Goal: Transaction & Acquisition: Purchase product/service

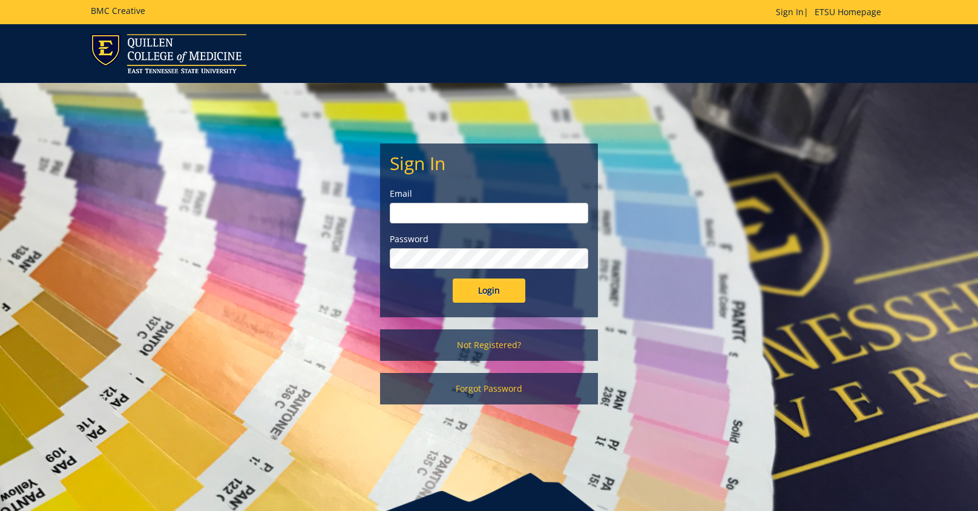
click at [444, 219] on input "email" at bounding box center [489, 213] width 198 height 21
type input "[EMAIL_ADDRESS][DOMAIN_NAME]"
click at [453, 278] on input "Login" at bounding box center [489, 290] width 73 height 24
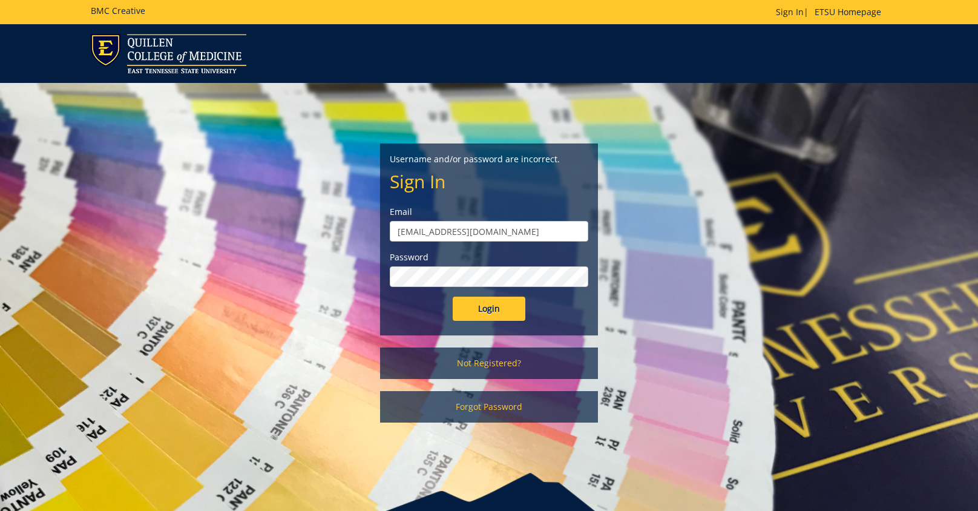
click at [453, 297] on input "Login" at bounding box center [489, 309] width 73 height 24
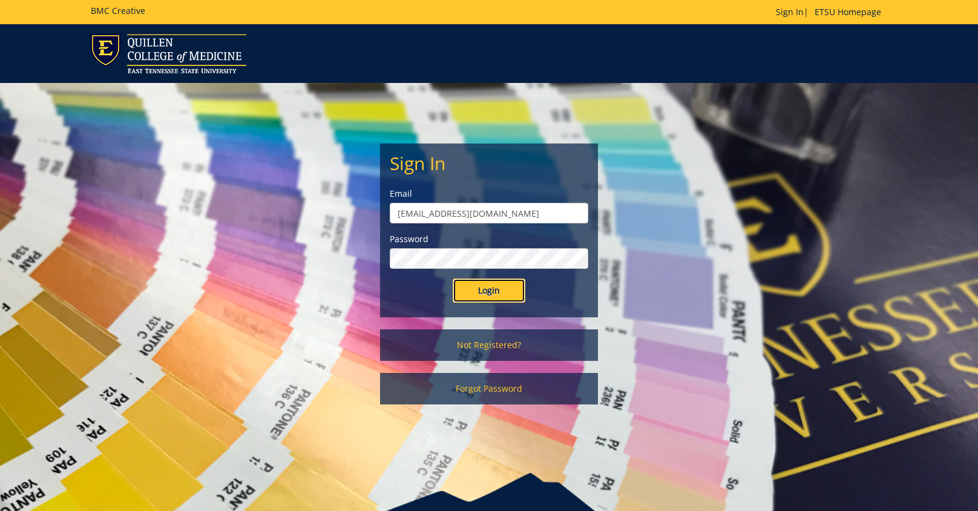
click at [489, 295] on input "Login" at bounding box center [489, 290] width 73 height 24
click at [633, 319] on div "Sign In Email blevinjm@etsu.edu Password Login Not Registered? Forgot Password" at bounding box center [489, 249] width 708 height 333
click at [453, 278] on input "Login" at bounding box center [489, 290] width 73 height 24
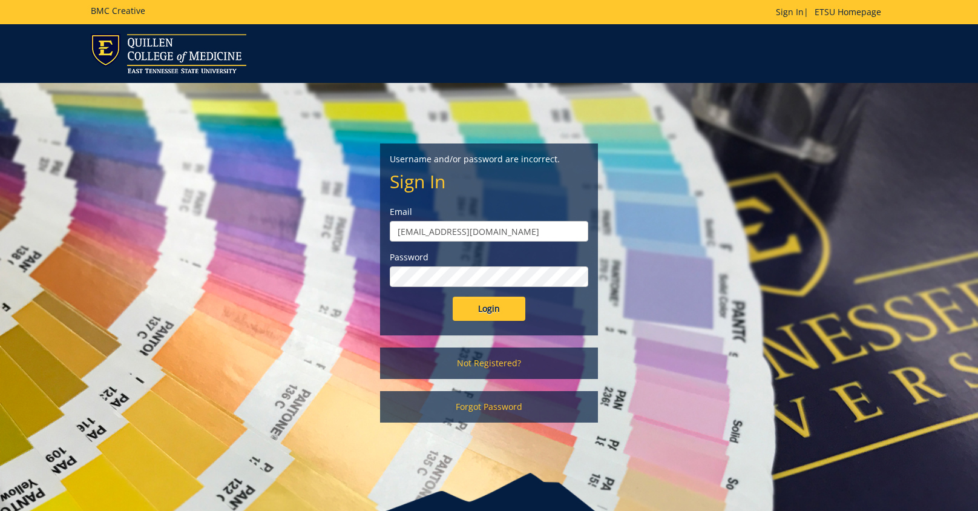
click at [419, 264] on div "Password" at bounding box center [489, 269] width 198 height 36
click at [453, 297] on input "Login" at bounding box center [489, 309] width 73 height 24
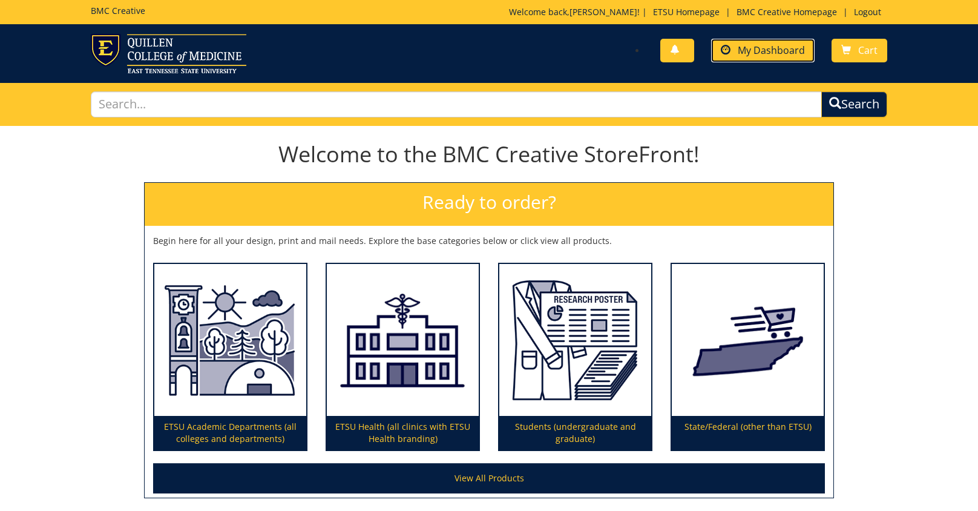
click at [752, 53] on span "My Dashboard" at bounding box center [771, 50] width 67 height 13
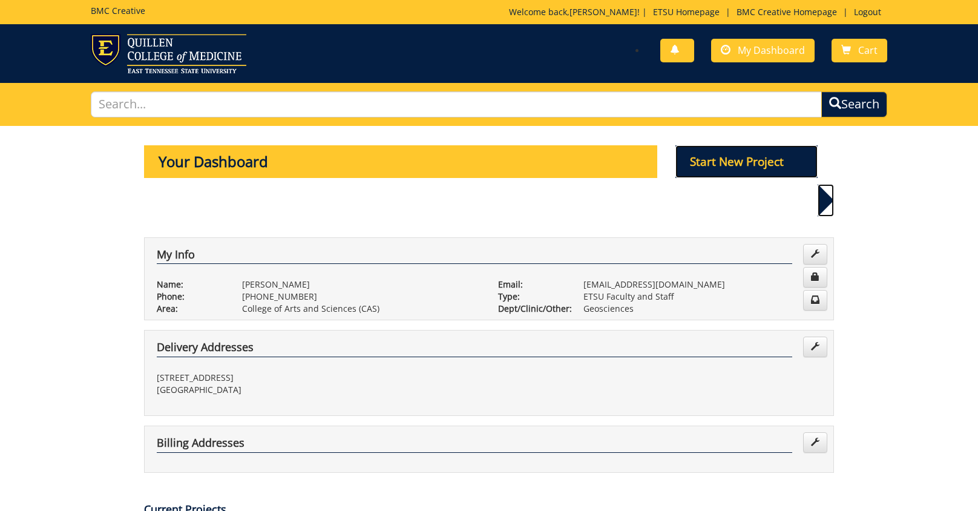
click at [704, 158] on p "Start New Project" at bounding box center [746, 161] width 143 height 33
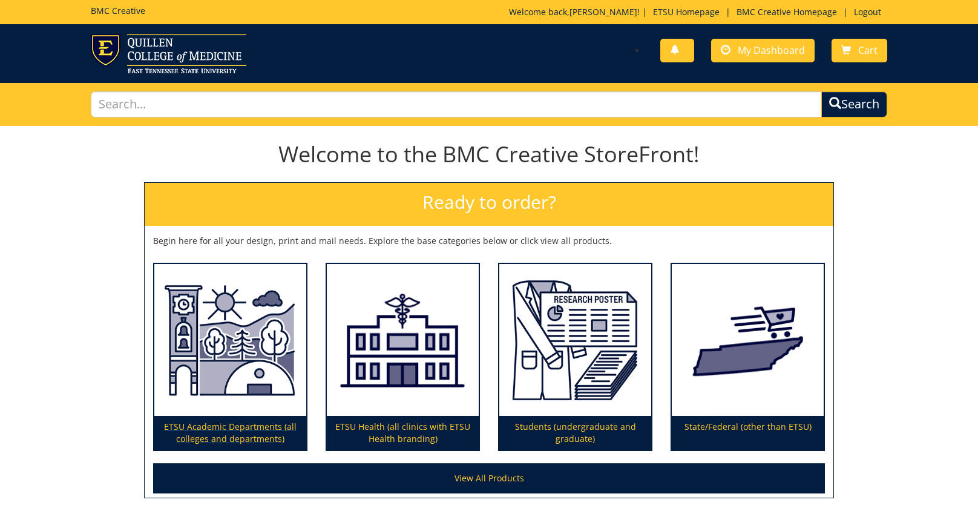
scroll to position [105, 0]
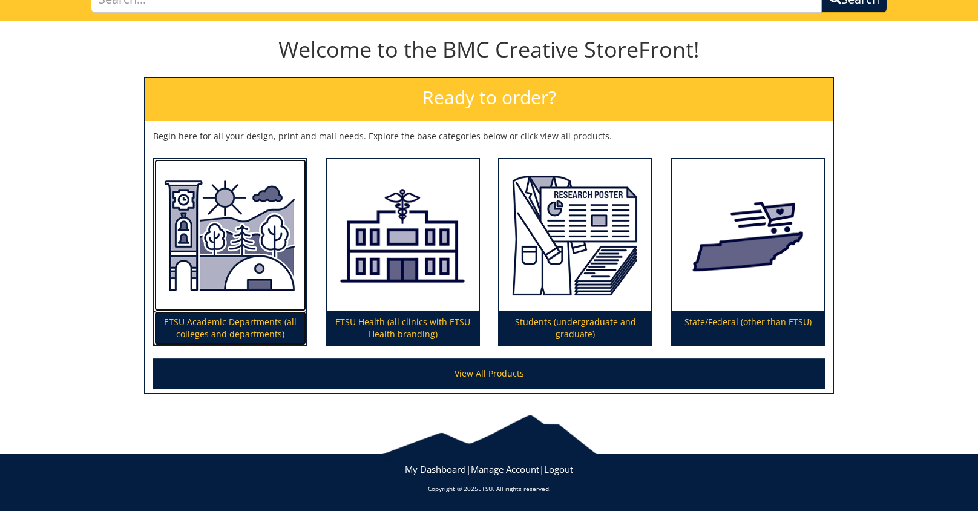
click at [226, 307] on img at bounding box center [230, 235] width 152 height 153
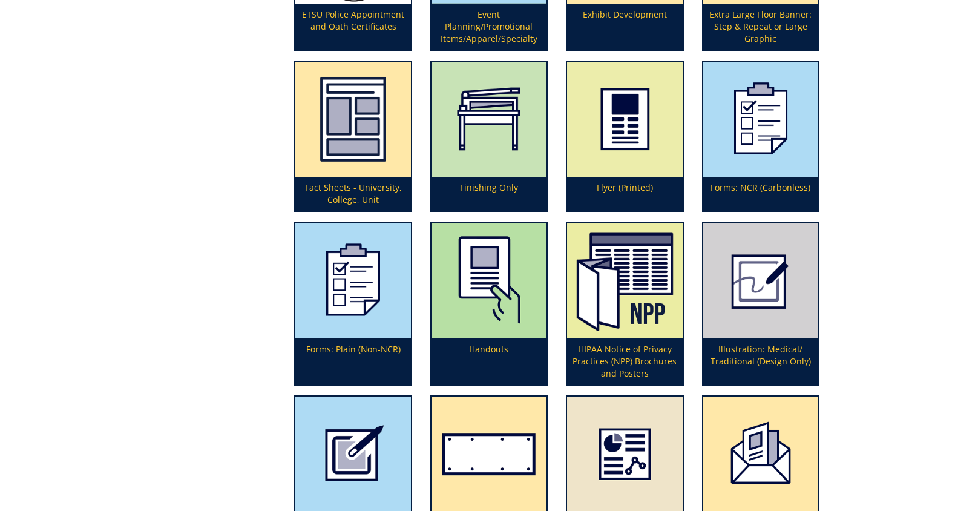
scroll to position [1331, 0]
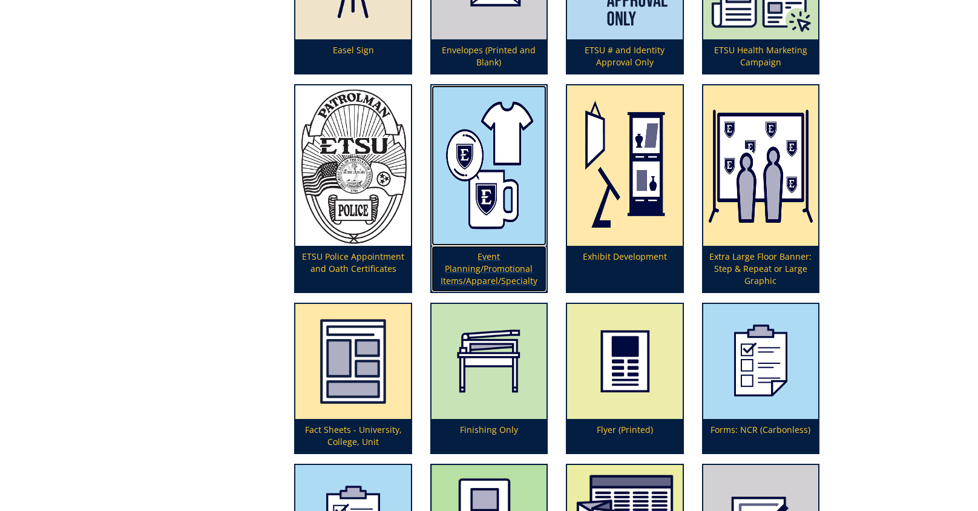
click at [466, 215] on img at bounding box center [488, 165] width 115 height 160
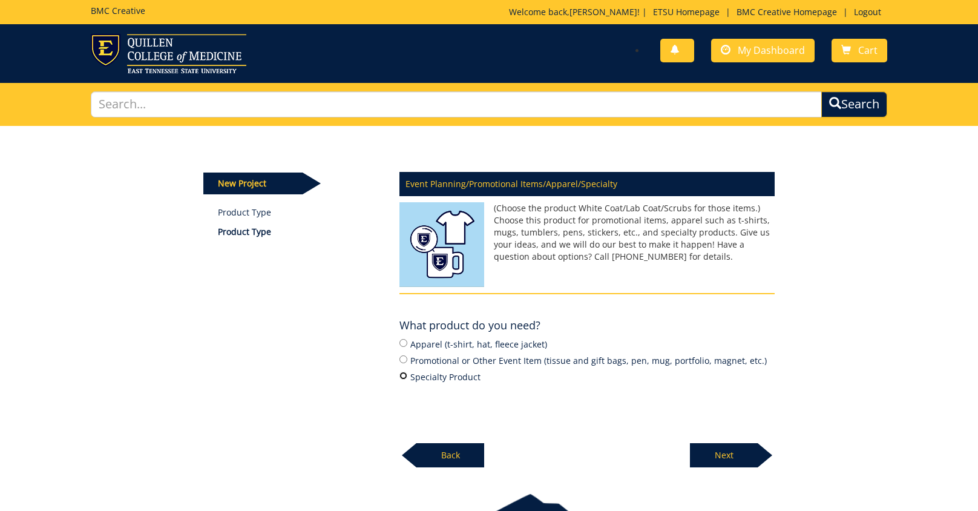
click at [403, 376] on input "Specialty Product" at bounding box center [403, 376] width 8 height 8
radio input "true"
click at [735, 453] on p "Next" at bounding box center [724, 455] width 68 height 24
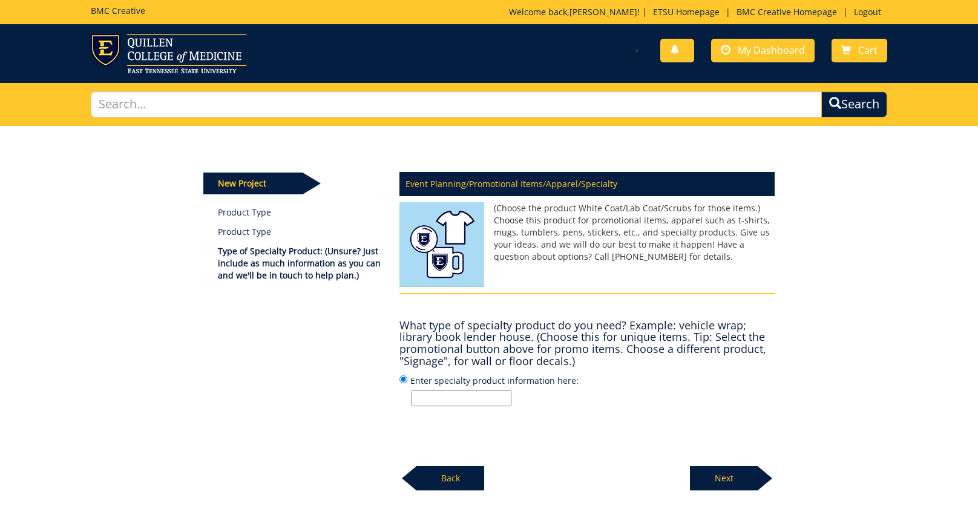
click at [464, 401] on input "Enter specialty product information here:" at bounding box center [462, 398] width 100 height 16
type input "Stickers/decals"
click at [729, 479] on p "Next" at bounding box center [724, 478] width 68 height 24
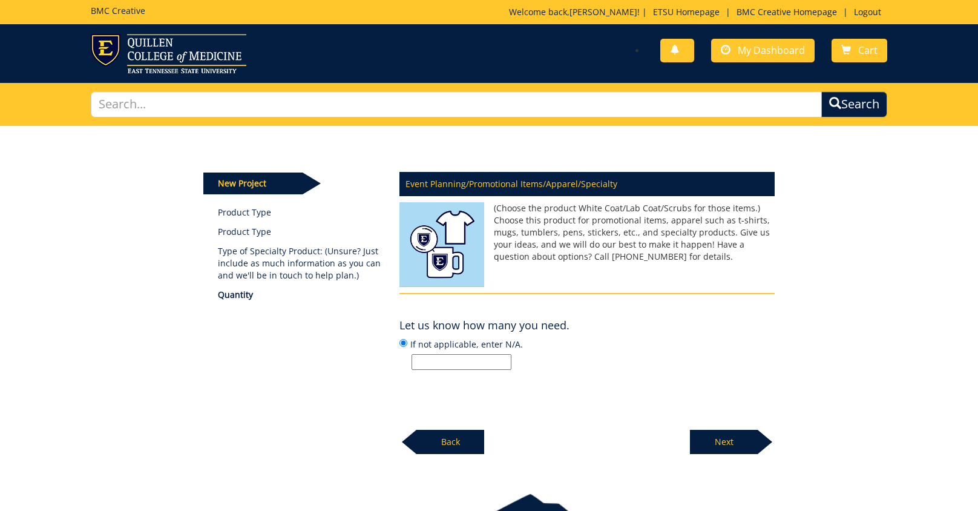
click at [436, 361] on input "If not applicable, enter N/A." at bounding box center [462, 362] width 100 height 16
drag, startPoint x: 435, startPoint y: 359, endPoint x: 350, endPoint y: 359, distance: 84.7
click at [350, 359] on div "New Project Product Type Product Type Type of Specialty Product: (Unsure? Just …" at bounding box center [489, 290] width 590 height 329
type input "500"
click at [719, 441] on p "Next" at bounding box center [724, 442] width 68 height 24
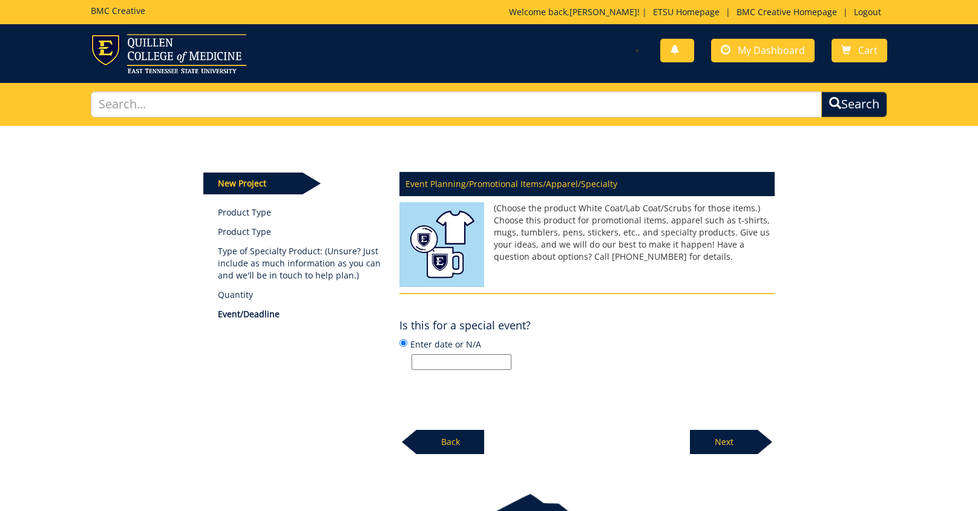
click at [454, 364] on input "Enter date or N/A" at bounding box center [462, 362] width 100 height 16
click at [432, 359] on input "10/" at bounding box center [462, 362] width 100 height 16
drag, startPoint x: 508, startPoint y: 361, endPoint x: 403, endPoint y: 359, distance: 105.3
click at [404, 359] on label "Enter date or N/A 10/31/2025 (if possible)" at bounding box center [586, 353] width 375 height 33
type input "N/A"
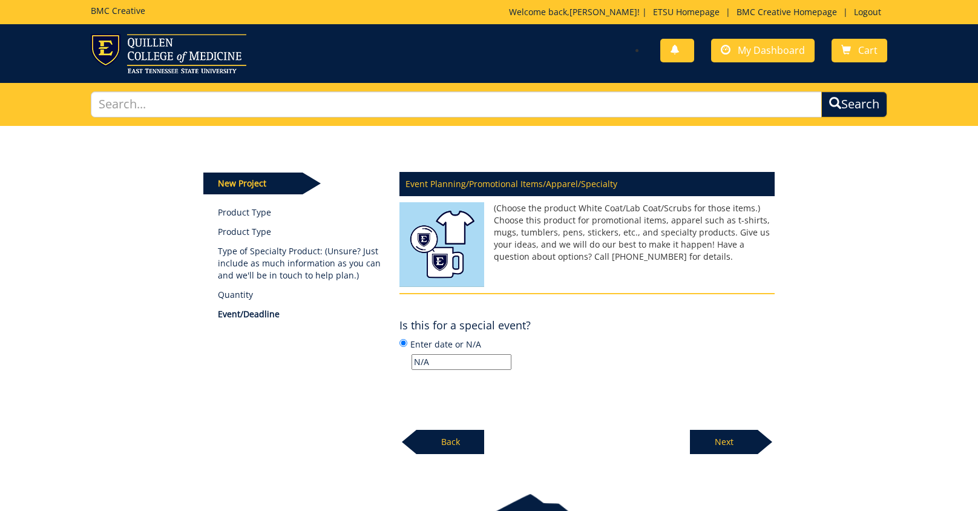
click at [723, 446] on p "Next" at bounding box center [724, 442] width 68 height 24
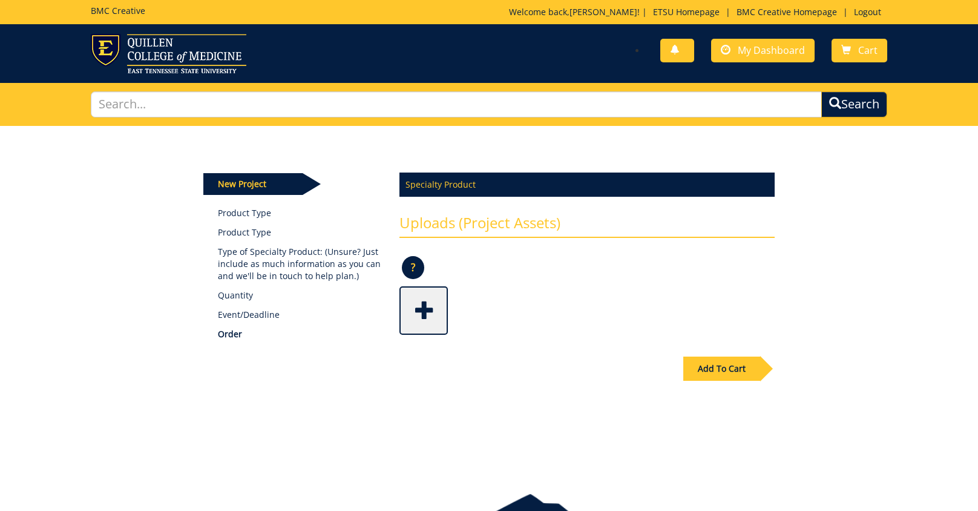
click at [420, 312] on span at bounding box center [425, 309] width 48 height 42
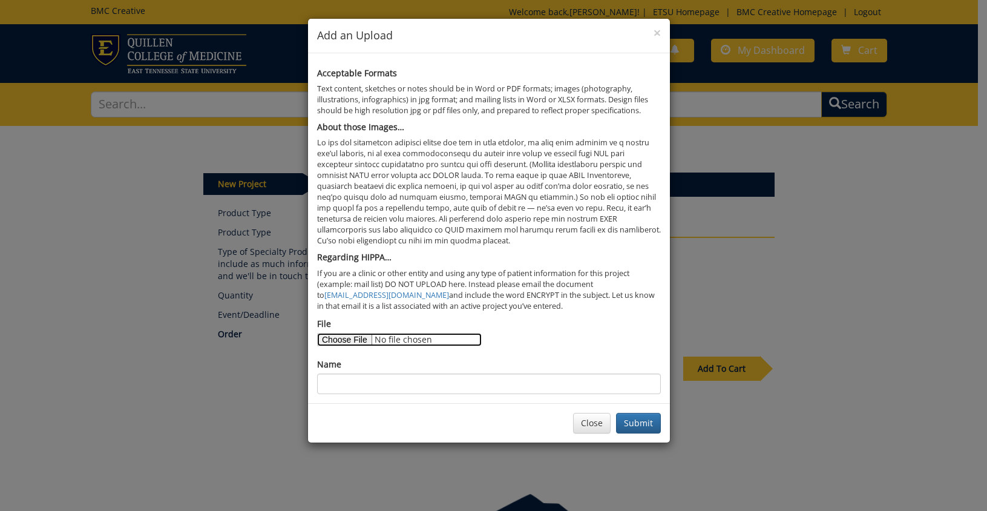
click at [349, 335] on input "File" at bounding box center [399, 339] width 165 height 13
type input "C:\fakepath\DecalsSecondBatchPrinting.docx"
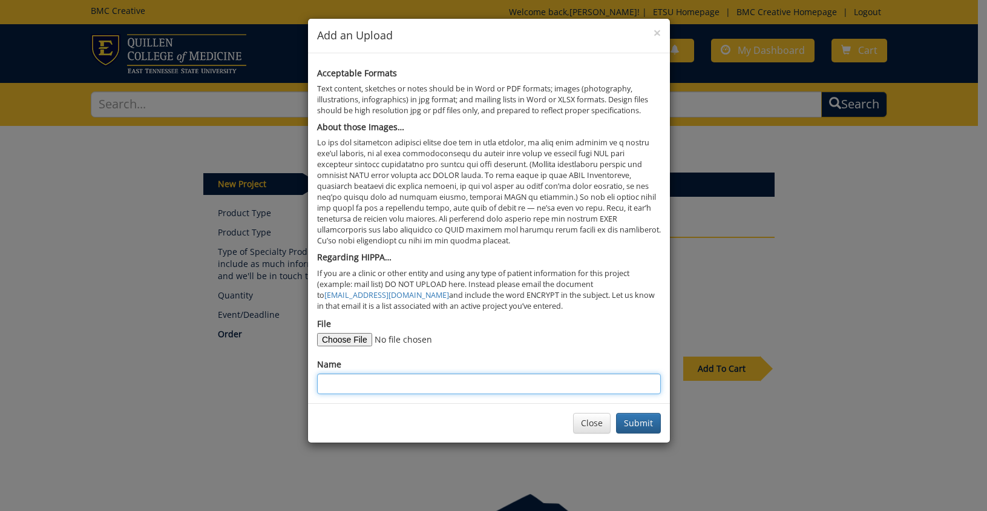
click at [347, 380] on input "Name" at bounding box center [489, 383] width 344 height 21
type input "DecalsSecondBatch"
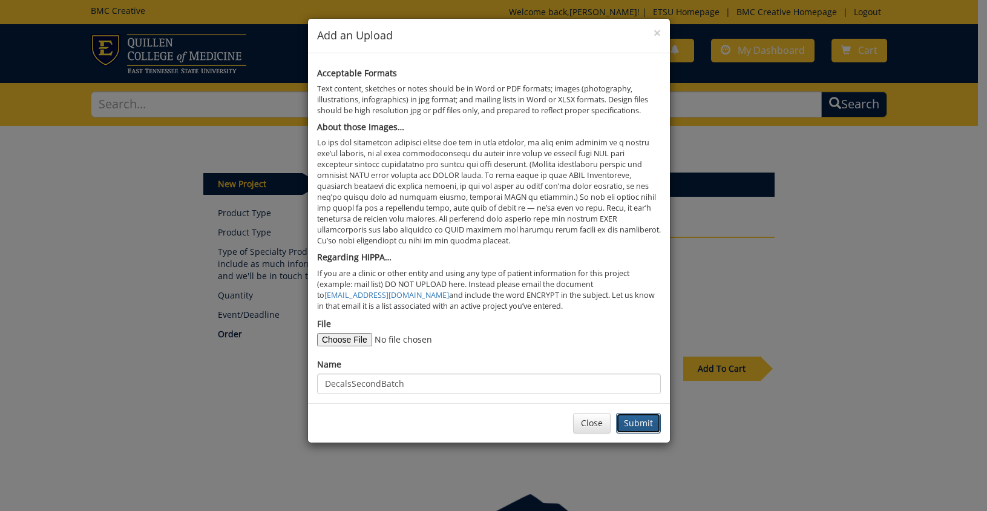
click at [633, 418] on button "Submit" at bounding box center [638, 423] width 45 height 21
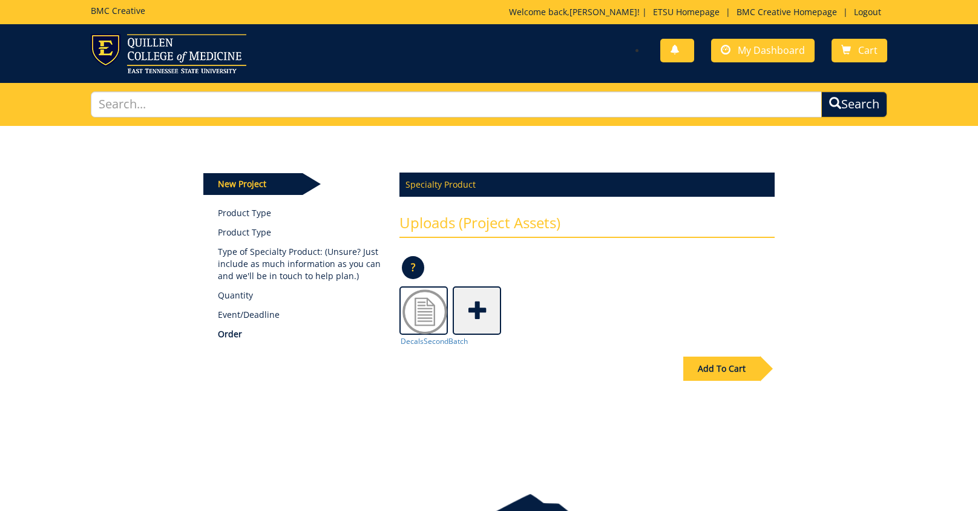
click at [481, 307] on span at bounding box center [478, 309] width 48 height 42
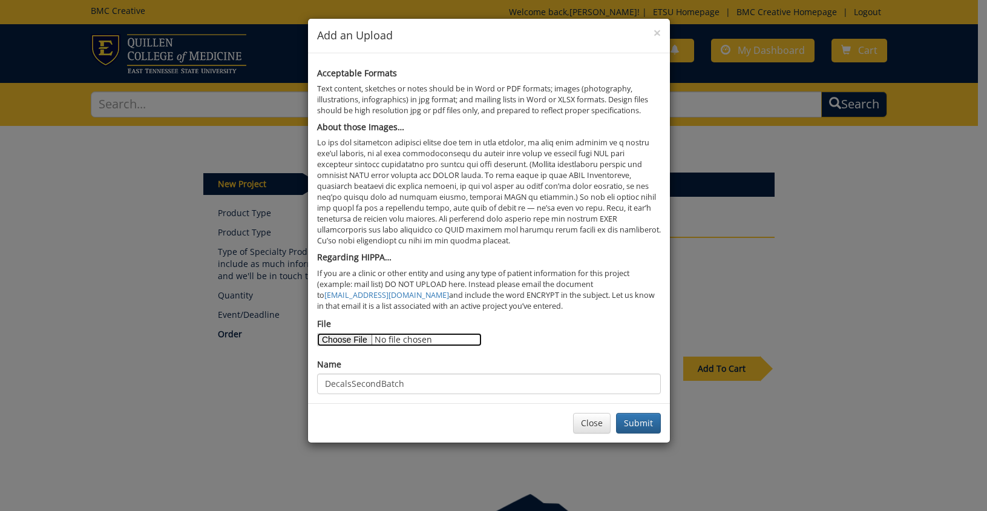
click at [347, 338] on input "File" at bounding box center [399, 339] width 165 height 13
type input "C:\fakepath\DecalWorkingFile 2nd Batch Printing.docx"
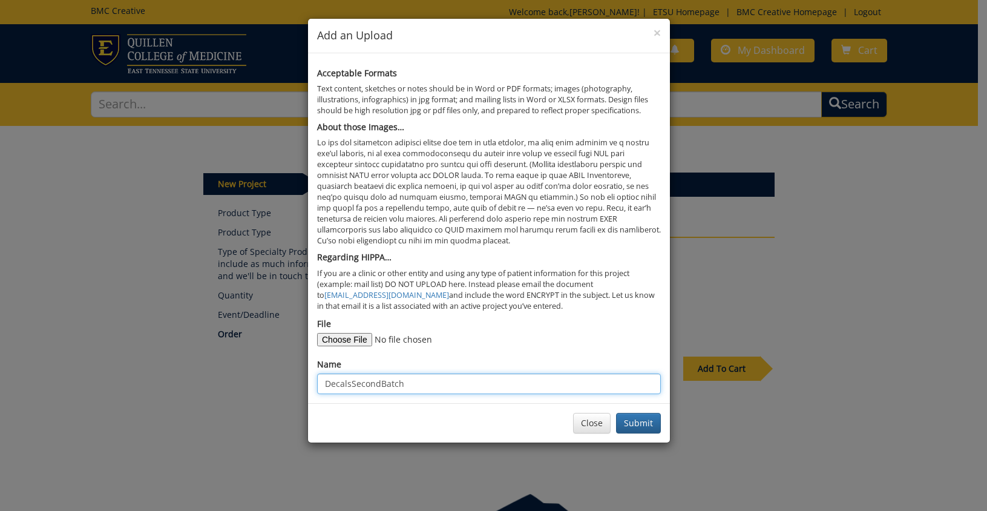
drag, startPoint x: 342, startPoint y: 389, endPoint x: 350, endPoint y: 385, distance: 8.7
click at [342, 388] on input "DecalsSecondBatch" at bounding box center [489, 383] width 344 height 21
drag, startPoint x: 352, startPoint y: 383, endPoint x: 362, endPoint y: 385, distance: 11.0
click at [353, 383] on input "DecalsSecondBatch" at bounding box center [489, 383] width 344 height 21
type input "DecalsWorkingFile2ndBatch"
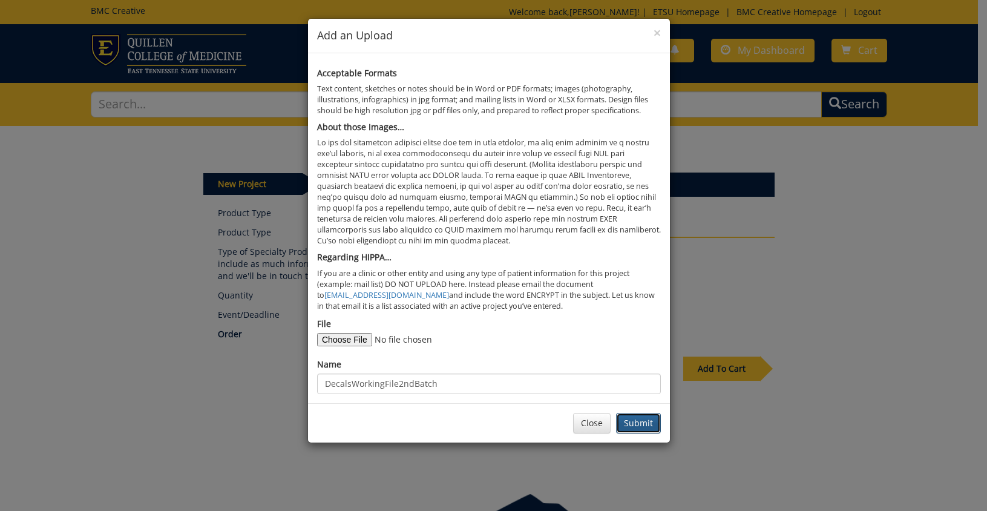
click at [629, 424] on button "Submit" at bounding box center [638, 423] width 45 height 21
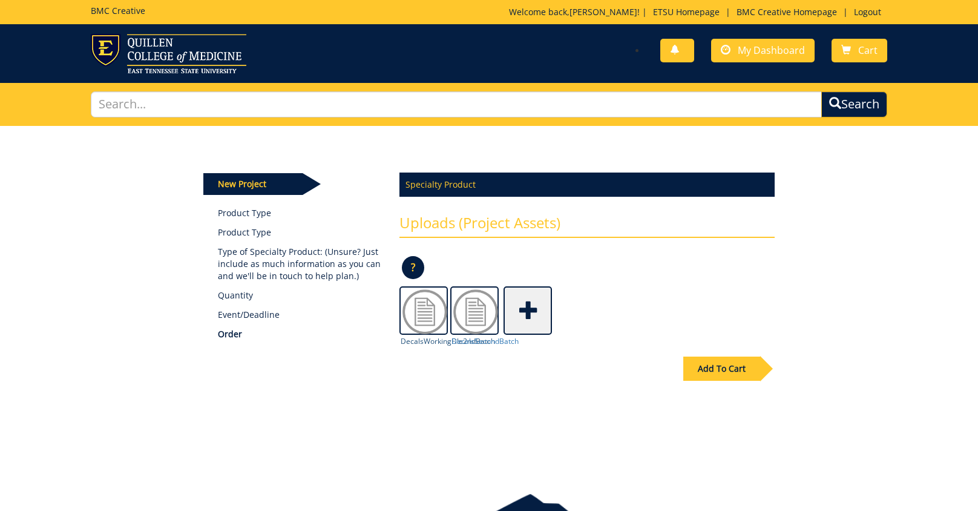
click at [427, 317] on img at bounding box center [425, 311] width 48 height 48
drag, startPoint x: 427, startPoint y: 317, endPoint x: 366, endPoint y: 373, distance: 83.5
click at [366, 373] on div "Add To Cart" at bounding box center [489, 393] width 590 height 95
click at [724, 366] on div "Add To Cart" at bounding box center [721, 368] width 77 height 24
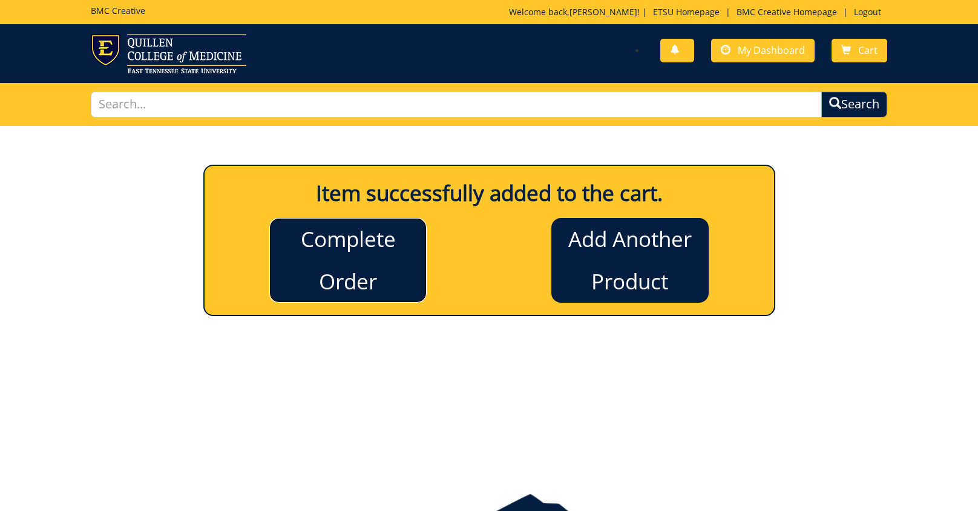
click at [341, 280] on link "Complete Order" at bounding box center [347, 260] width 157 height 85
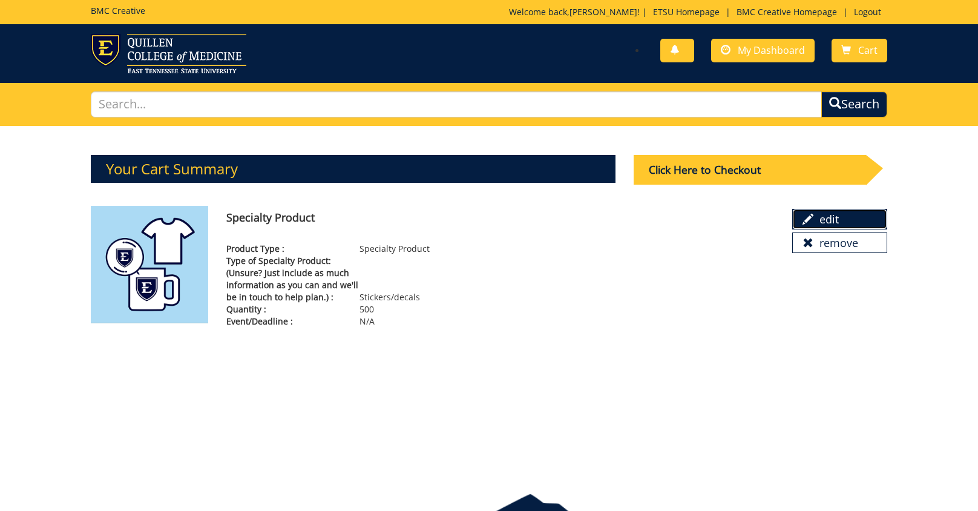
click at [834, 225] on link "edit" at bounding box center [839, 219] width 95 height 21
click at [718, 171] on div "Click Here to Checkout" at bounding box center [750, 170] width 232 height 30
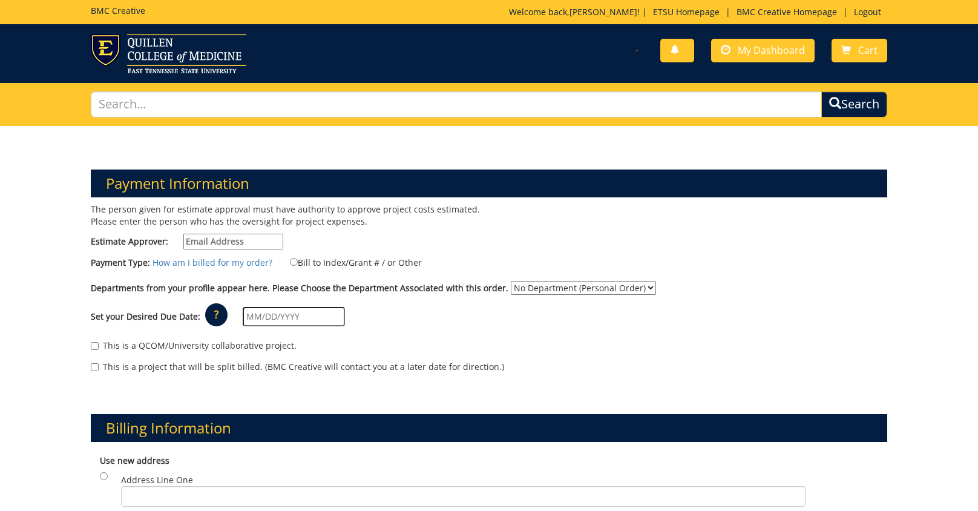
click at [234, 240] on input "Estimate Approver:" at bounding box center [233, 242] width 100 height 16
type input "[EMAIL_ADDRESS][DOMAIN_NAME]"
click at [290, 261] on input "Bill to Index/Grant # / or Other" at bounding box center [294, 262] width 8 height 8
radio input "true"
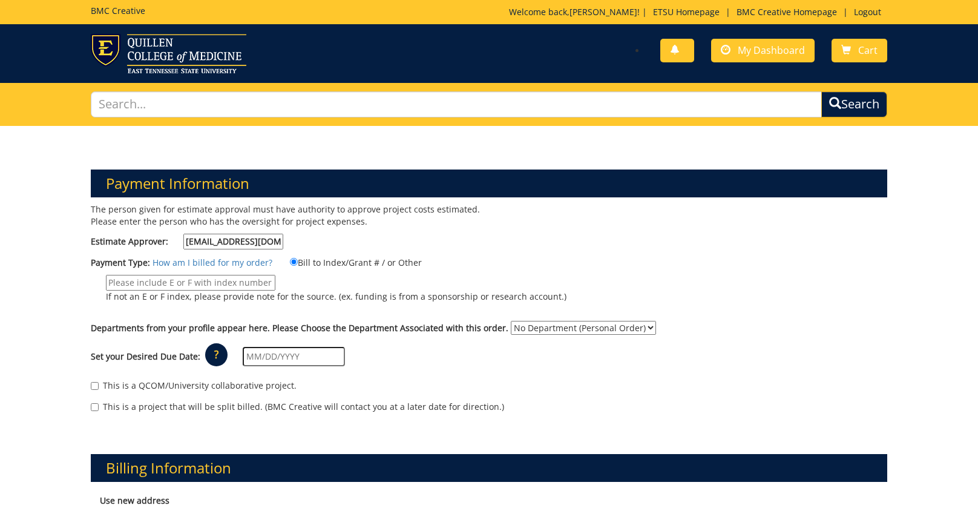
click at [520, 321] on select "No Department (Personal Order) Geosciences" at bounding box center [583, 328] width 145 height 14
select select "83"
click at [511, 321] on select "No Department (Personal Order) Geosciences" at bounding box center [583, 328] width 145 height 14
click at [275, 275] on input "If not an E or F index, please provide note for the source. (ex. funding is fro…" at bounding box center [190, 283] width 169 height 16
type input "E21020F Voyager:10-47600-200102-120"
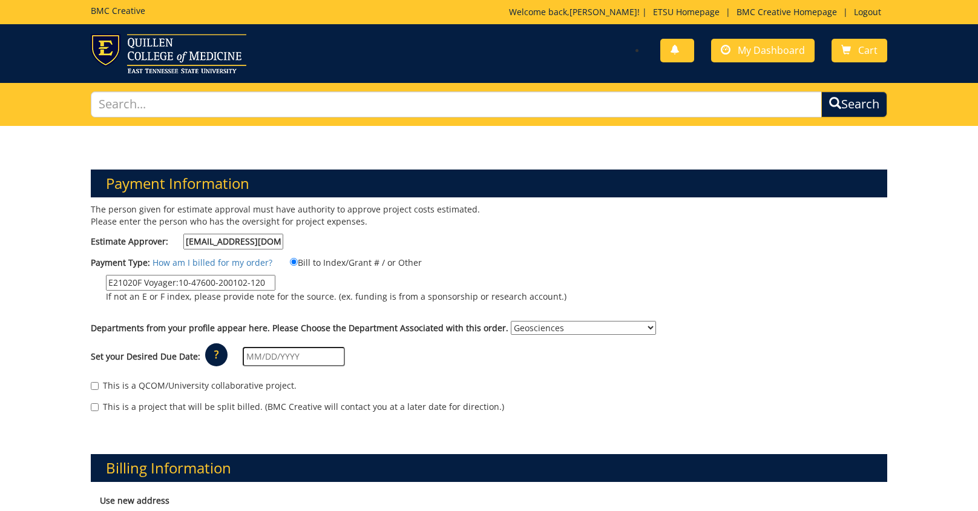
scroll to position [61, 0]
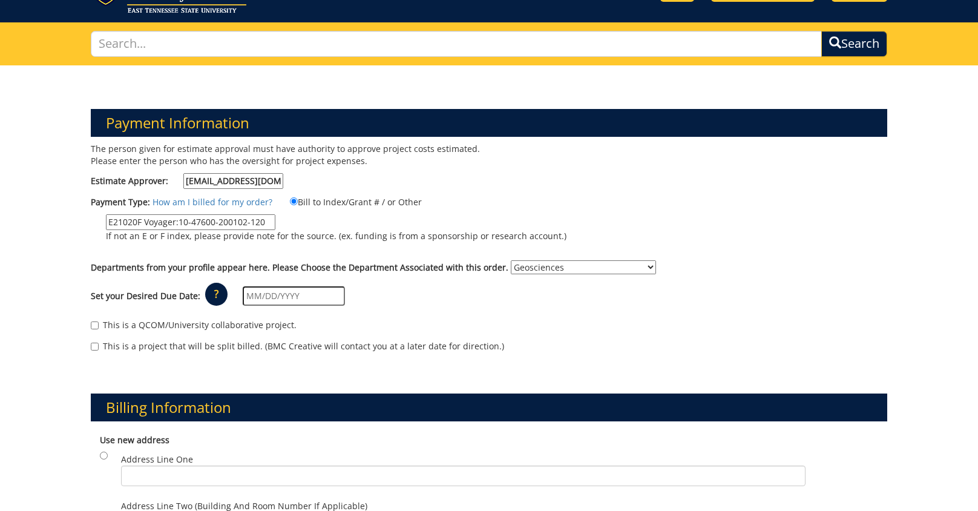
click at [255, 286] on input "text" at bounding box center [294, 295] width 102 height 19
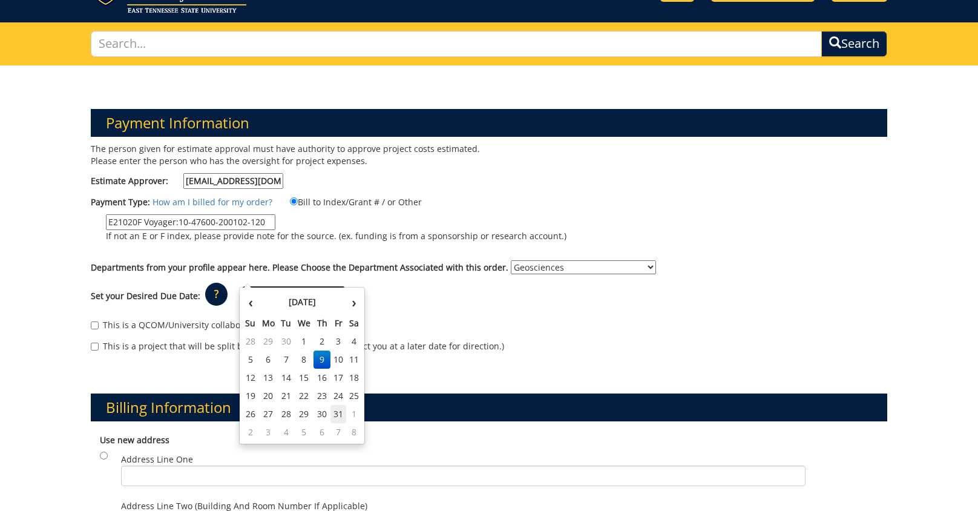
click at [341, 415] on td "31" at bounding box center [338, 414] width 16 height 18
type input "[DATE]"
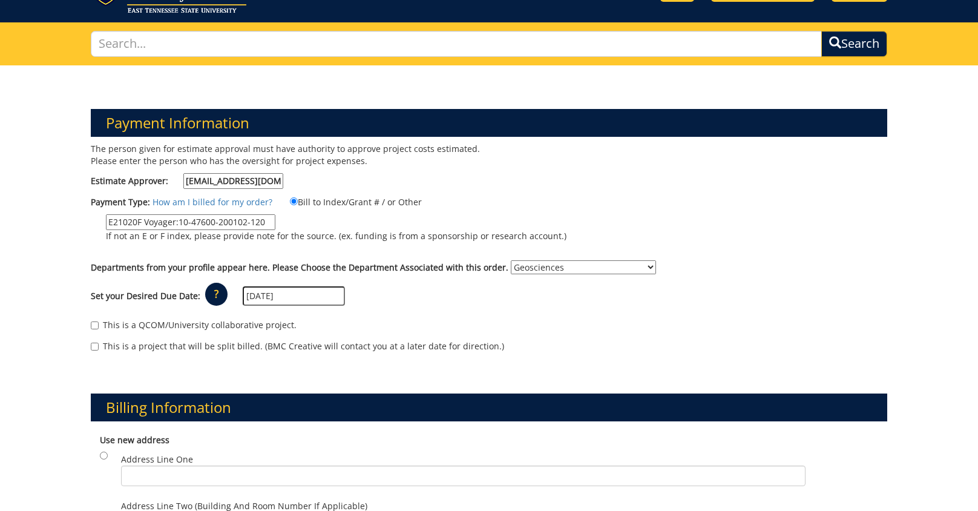
click at [296, 286] on input "[DATE]" at bounding box center [294, 295] width 102 height 19
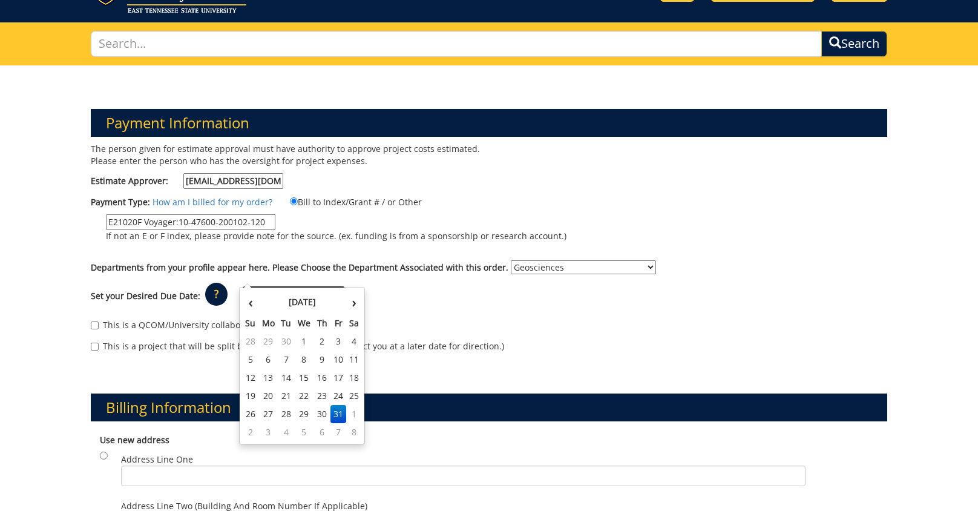
click at [552, 313] on div "This is a QCOM/University collaborative project. This is a project that will be…" at bounding box center [489, 338] width 815 height 51
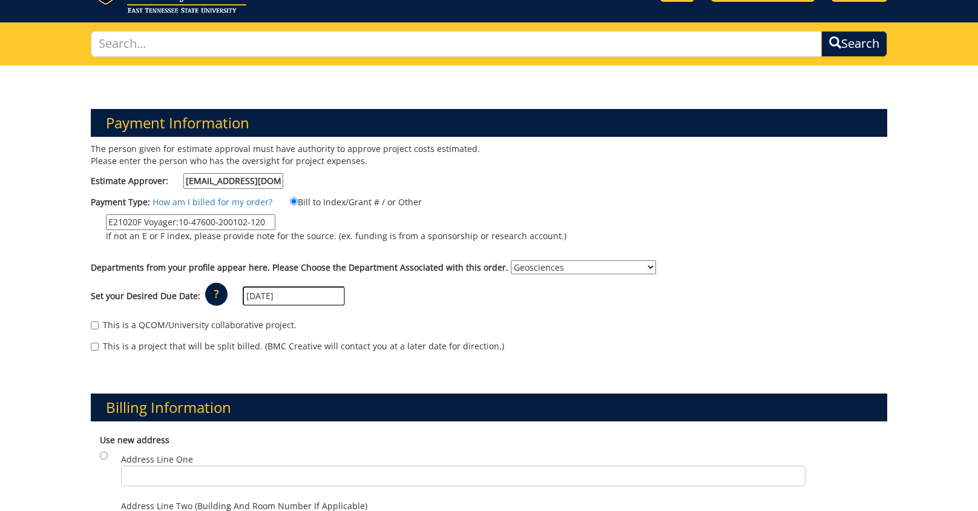
scroll to position [182, 0]
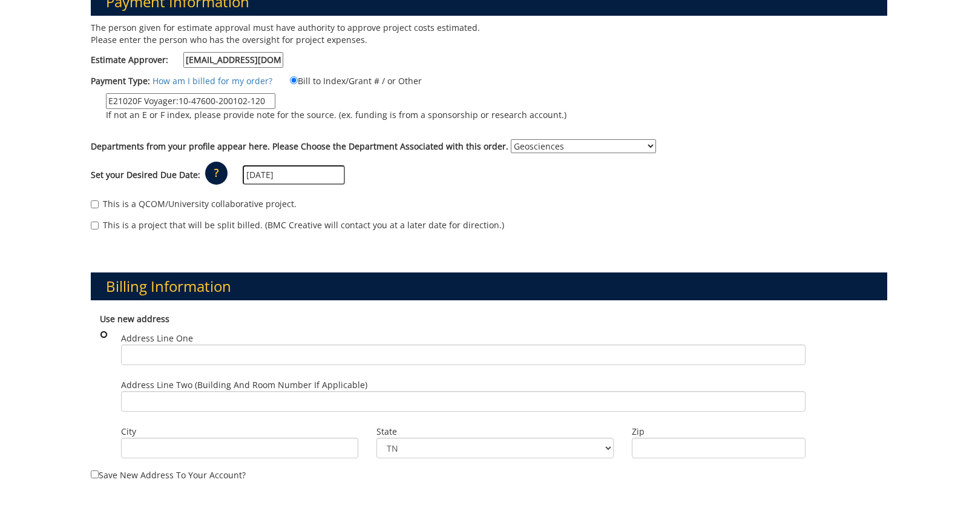
click at [103, 330] on input "radio" at bounding box center [104, 334] width 8 height 8
radio input "true"
click at [103, 330] on input "radio" at bounding box center [104, 334] width 8 height 8
click at [105, 330] on input "radio" at bounding box center [104, 334] width 8 height 8
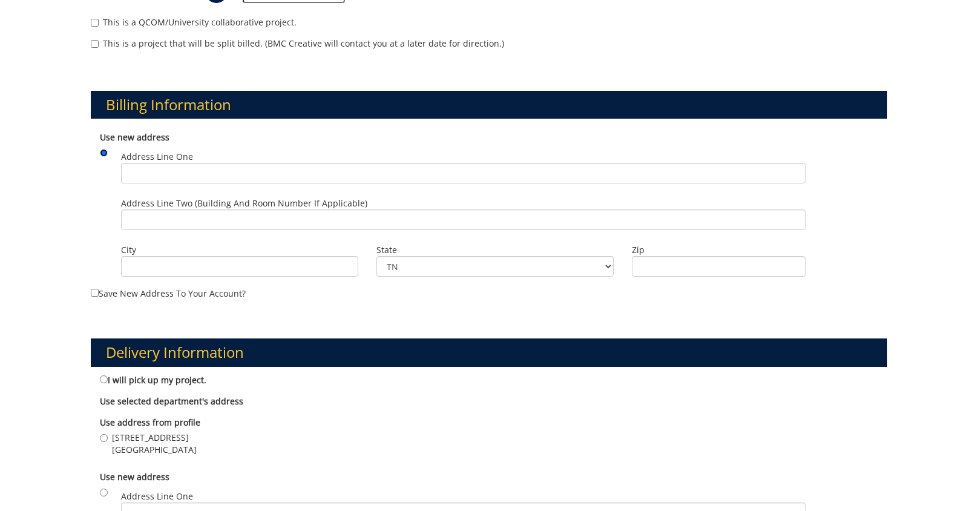
scroll to position [424, 0]
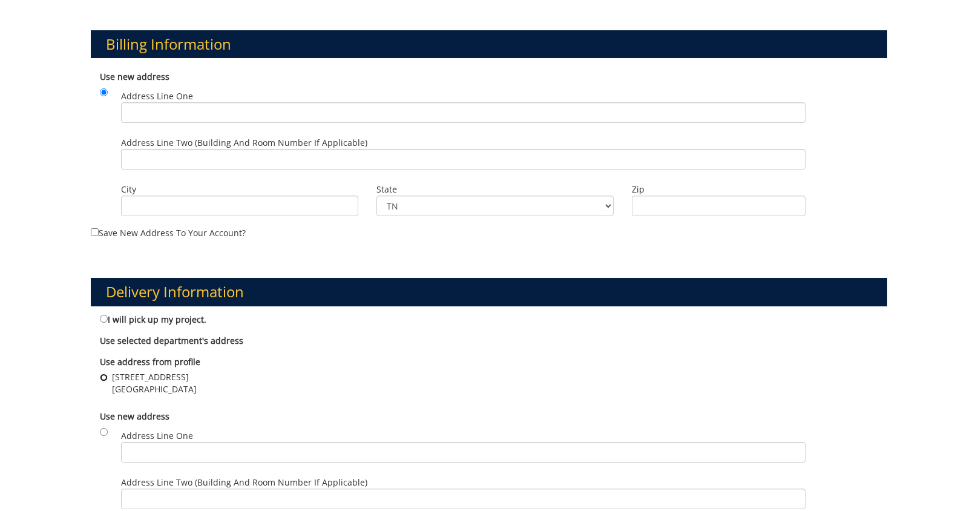
click at [105, 373] on input "325 Treasure Lane Johnson City , TN 37614" at bounding box center [104, 377] width 8 height 8
radio input "true"
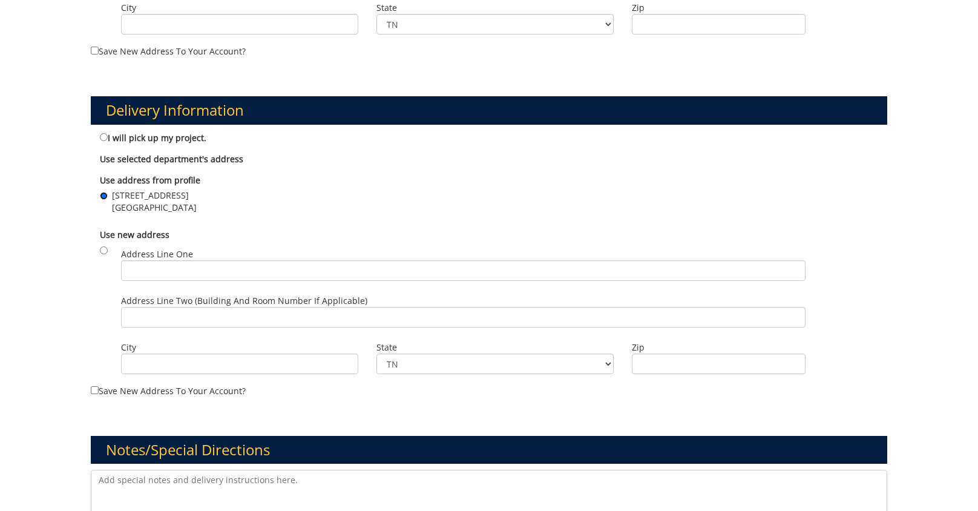
scroll to position [726, 0]
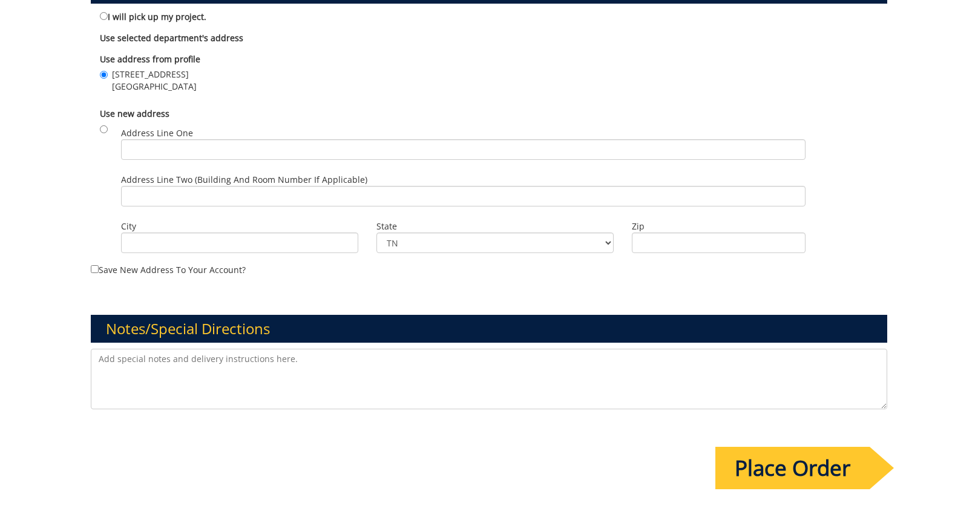
click at [117, 349] on textarea at bounding box center [489, 379] width 797 height 61
click at [319, 349] on textarea "Please print 200 of the Mtn Decal and 150 of each" at bounding box center [489, 379] width 797 height 61
click at [159, 356] on textarea "Please print 200 of the Mtn Decal and 150 of each the Squatch decals" at bounding box center [489, 379] width 797 height 61
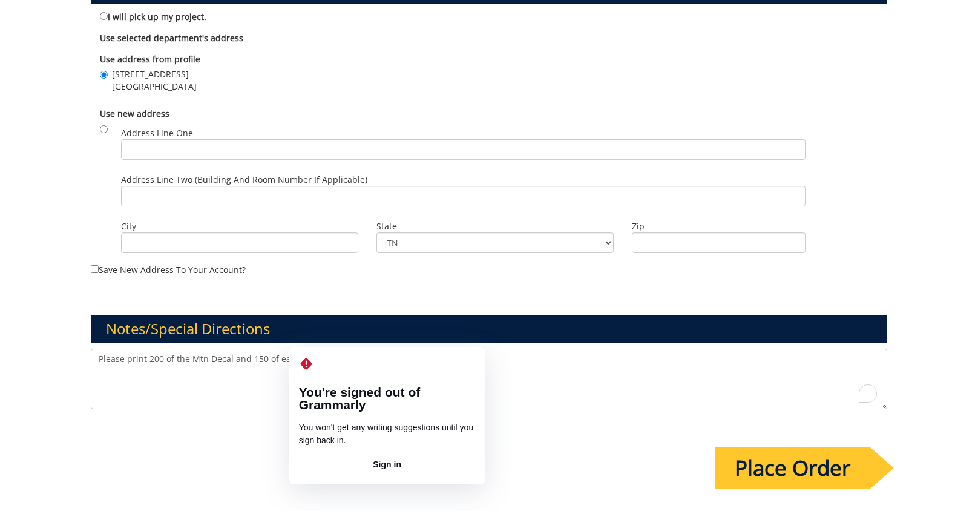
click at [305, 349] on textarea "Please print 200 of the Mtn Decal and 150 of each the Squatch decals" at bounding box center [489, 379] width 797 height 61
click at [237, 378] on textarea "Please print 200 of the Mtn Decal and 150 of each the Squatch decals" at bounding box center [489, 379] width 797 height 61
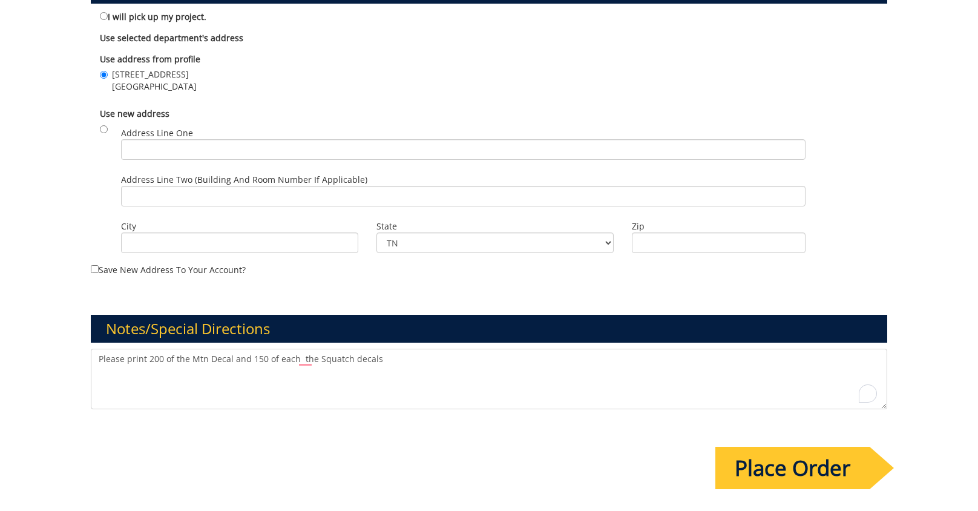
drag, startPoint x: 237, startPoint y: 378, endPoint x: 333, endPoint y: 356, distance: 99.1
click at [241, 375] on textarea "Please print 200 of the Mtn Decal and 150 of each the Squatch decals" at bounding box center [489, 379] width 797 height 61
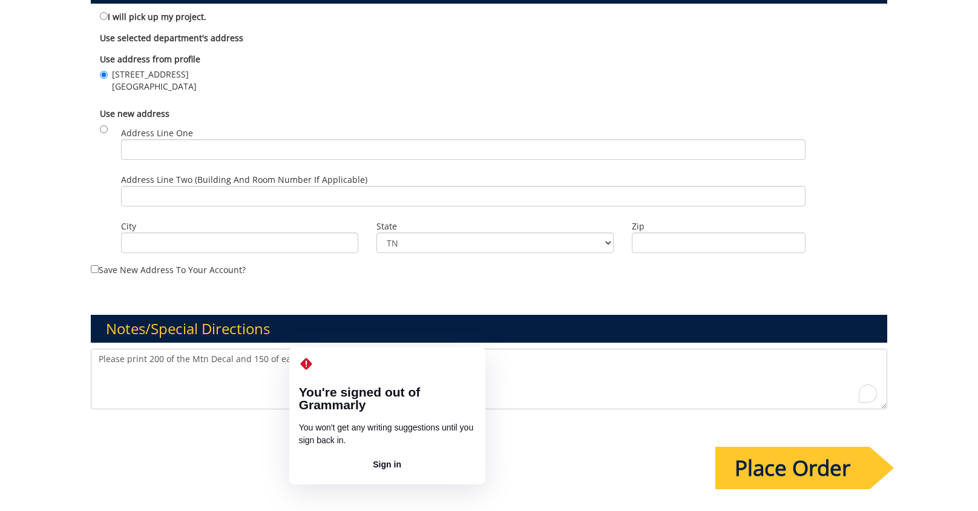
drag, startPoint x: 295, startPoint y: 341, endPoint x: 318, endPoint y: 347, distance: 23.9
click at [304, 349] on textarea "Please print 200 of the Mtn Decal and 150 of each the Squatch decals" at bounding box center [489, 379] width 797 height 61
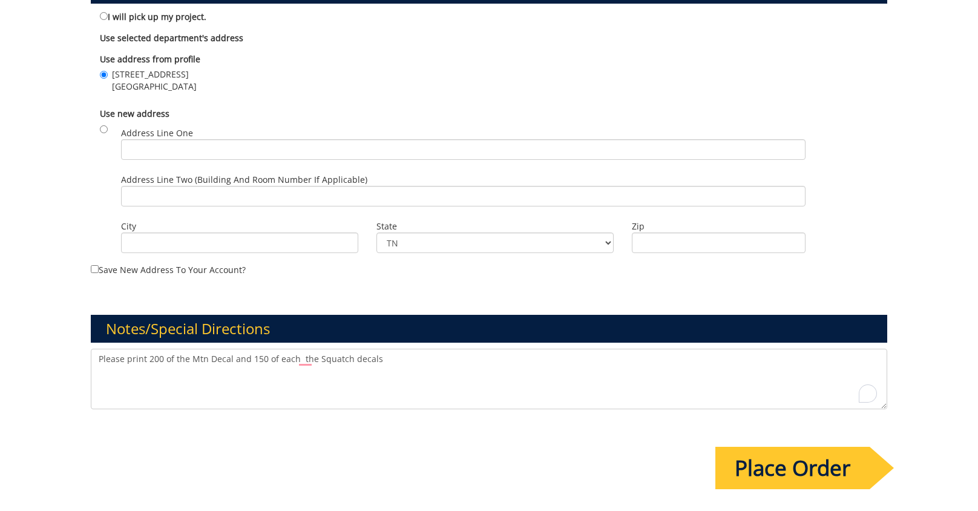
drag, startPoint x: 378, startPoint y: 340, endPoint x: 73, endPoint y: 320, distance: 305.6
click at [505, 359] on textarea "Please print 200 of the Mtn Decal and 150 of each the Squatch decals" at bounding box center [489, 379] width 797 height 61
drag, startPoint x: 392, startPoint y: 340, endPoint x: 74, endPoint y: 330, distance: 317.3
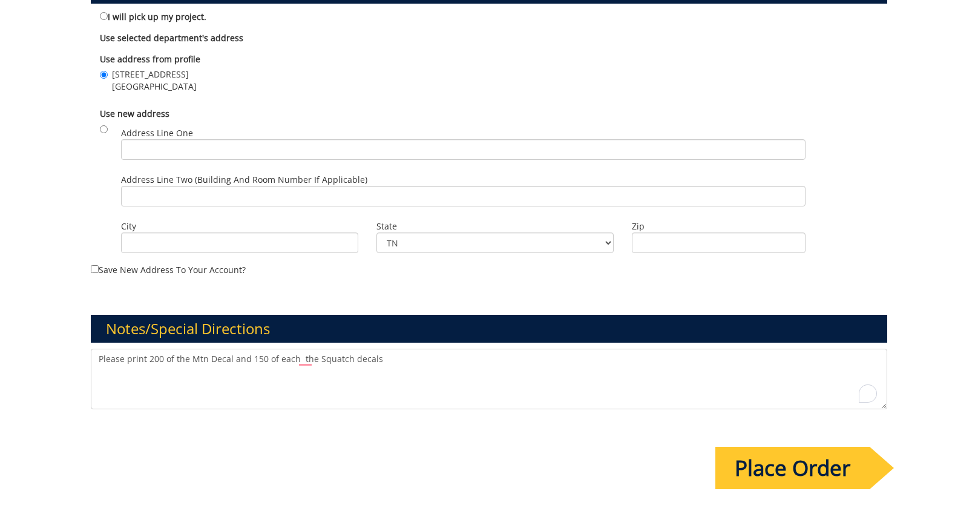
click at [378, 349] on textarea "Please print 200 of the Mtn Decal and 150 of each the Squatch decals" at bounding box center [489, 379] width 797 height 61
click at [244, 349] on textarea "Please print 200 of the Mtn Decal and 150 of each the Squatch decals" at bounding box center [489, 379] width 797 height 61
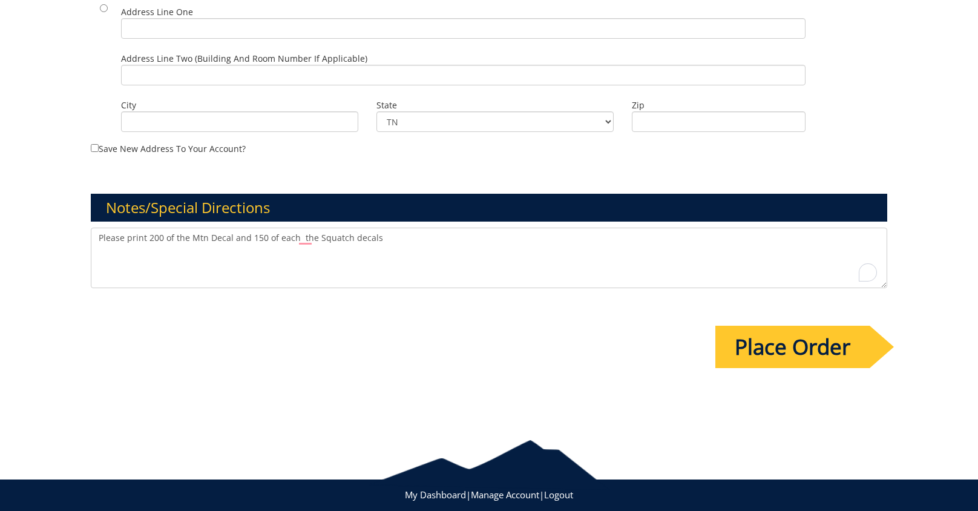
click at [374, 228] on textarea "Please print 200 of the Mtn Decal and 150 of each the Squatch decals" at bounding box center [489, 258] width 797 height 61
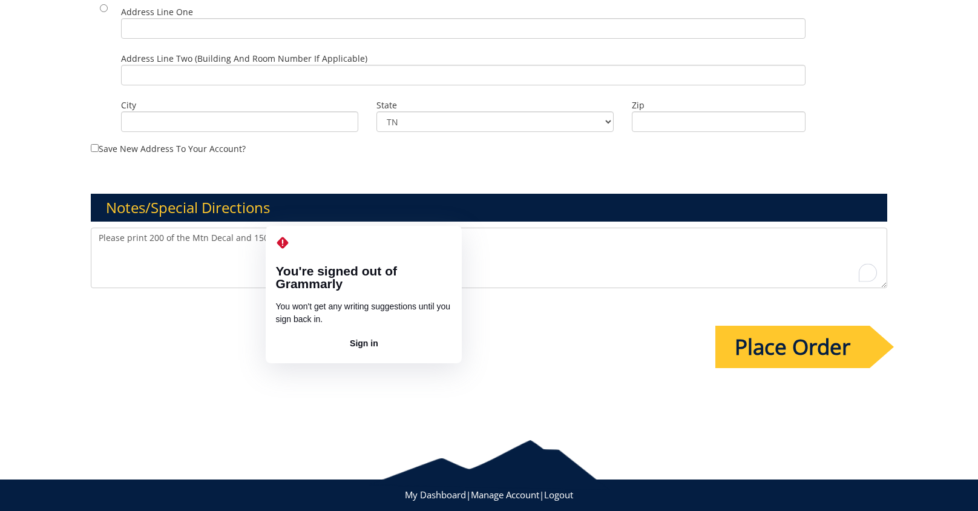
click at [296, 228] on textarea "Please print 200 of the Mtn Decal and 150 of each the Squatch decals. Thanks" at bounding box center [489, 258] width 797 height 61
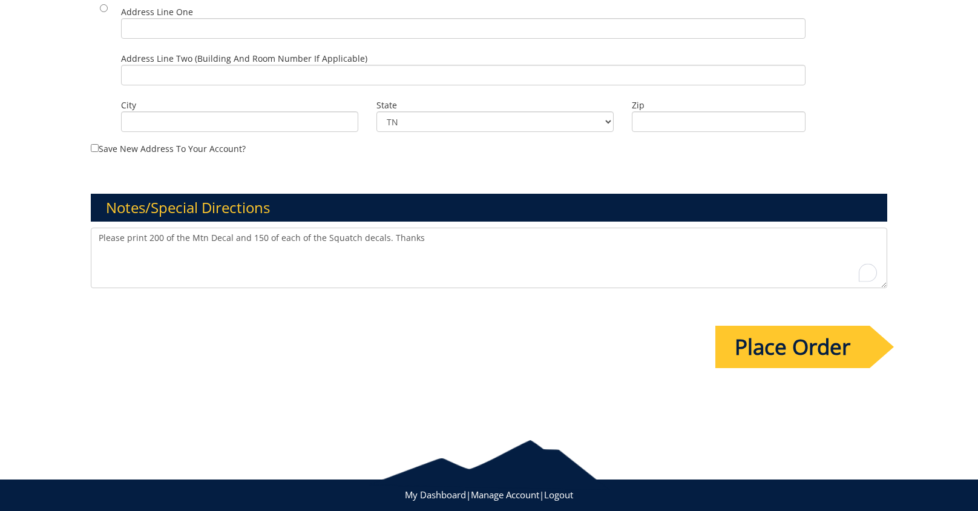
drag, startPoint x: 430, startPoint y: 217, endPoint x: 91, endPoint y: 212, distance: 338.9
click at [91, 228] on textarea "Please print 200 of the Mtn Decal and 150 of each of the Squatch decals. Thanks" at bounding box center [489, 258] width 797 height 61
click at [392, 228] on textarea "Please approve design and provide an estimate for 200 of the mountain decal & 1…" at bounding box center [489, 258] width 797 height 61
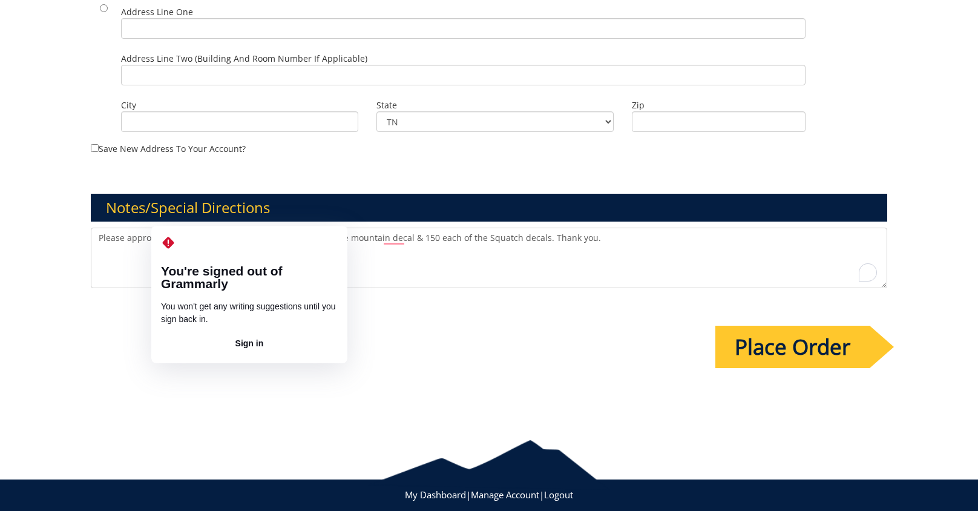
click at [173, 228] on textarea "Please approve design and provide an estimate for 200 of the mountain decal & 1…" at bounding box center [489, 258] width 797 height 61
click at [186, 228] on textarea "Please approve design and provide an estimate for 200 of the mountain decal & 1…" at bounding box center [489, 258] width 797 height 61
click at [160, 228] on textarea "Please approve design, and provide an estimate for 200 of the mountain decal & …" at bounding box center [489, 258] width 797 height 61
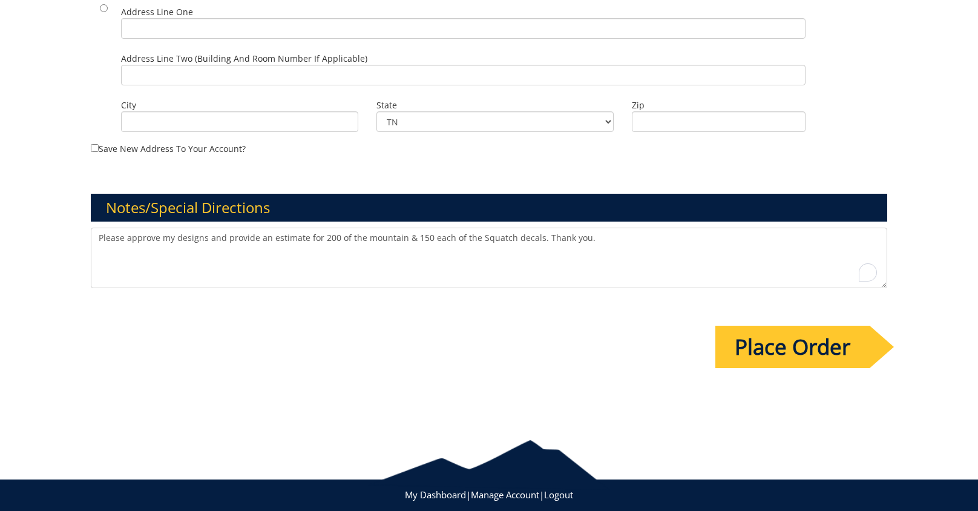
type textarea "Please approve my designs and provide an estimate for 200 of the mountain & 150…"
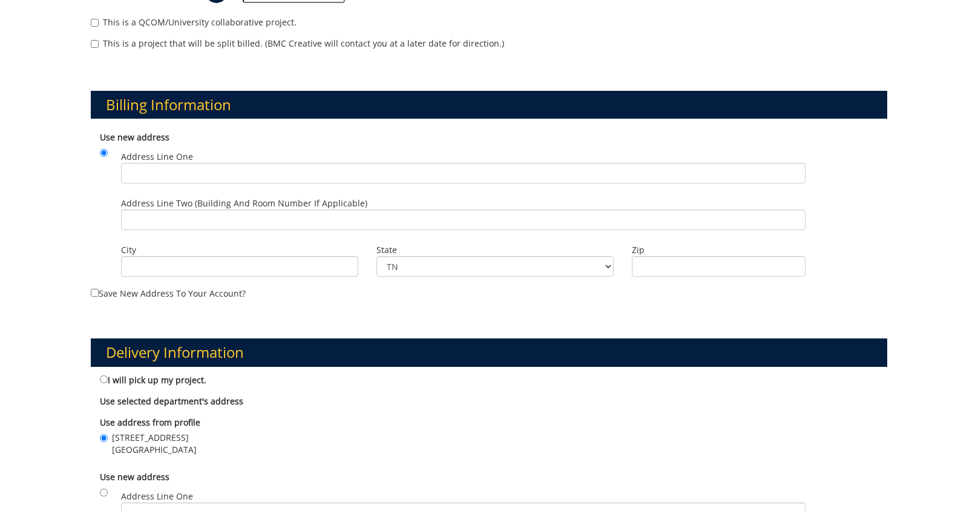
scroll to position [424, 0]
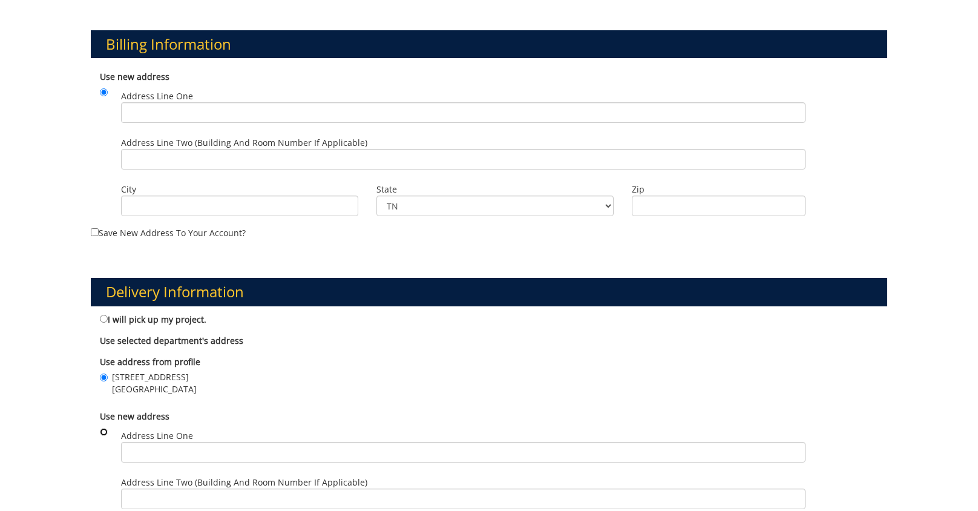
click at [107, 428] on input "radio" at bounding box center [104, 432] width 8 height 8
radio input "true"
click at [143, 442] on input "Address Line One" at bounding box center [463, 452] width 684 height 21
type input "ETSU Geosceinces"
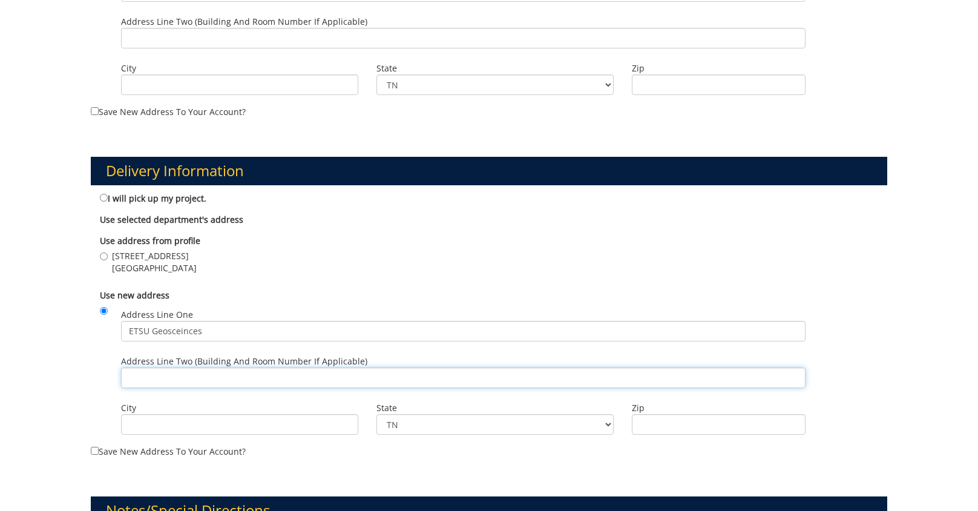
click at [145, 367] on input "Address Line Two (Building and Room Number if applicable)" at bounding box center [463, 377] width 684 height 21
type input "Ross Hall Room 307"
click at [106, 252] on input "325 Treasure Lane Johnson City , TN 37614" at bounding box center [104, 256] width 8 height 8
radio input "true"
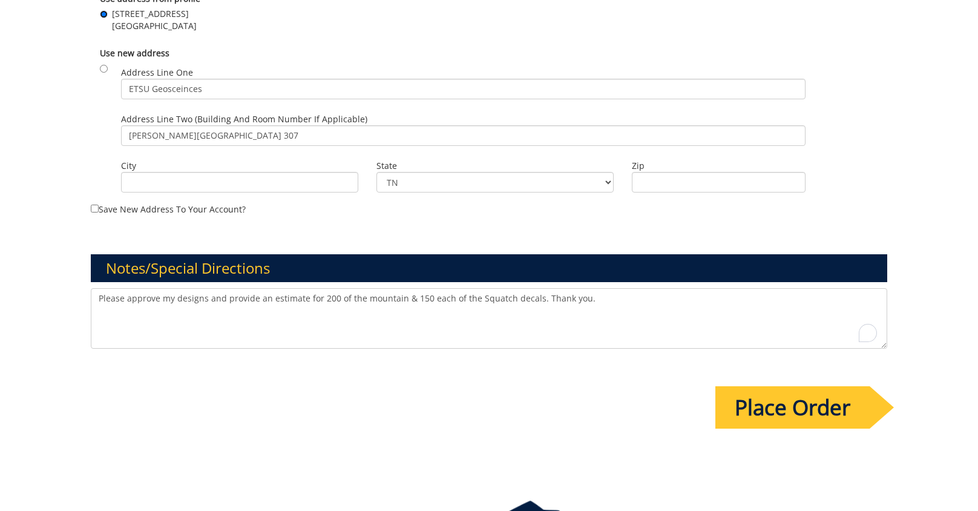
scroll to position [853, 0]
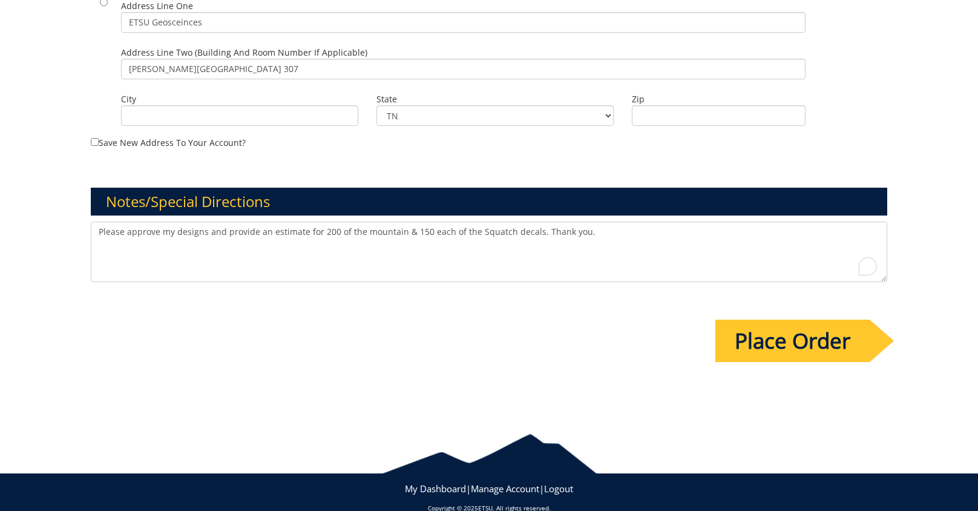
click at [763, 323] on input "Place Order" at bounding box center [792, 341] width 154 height 42
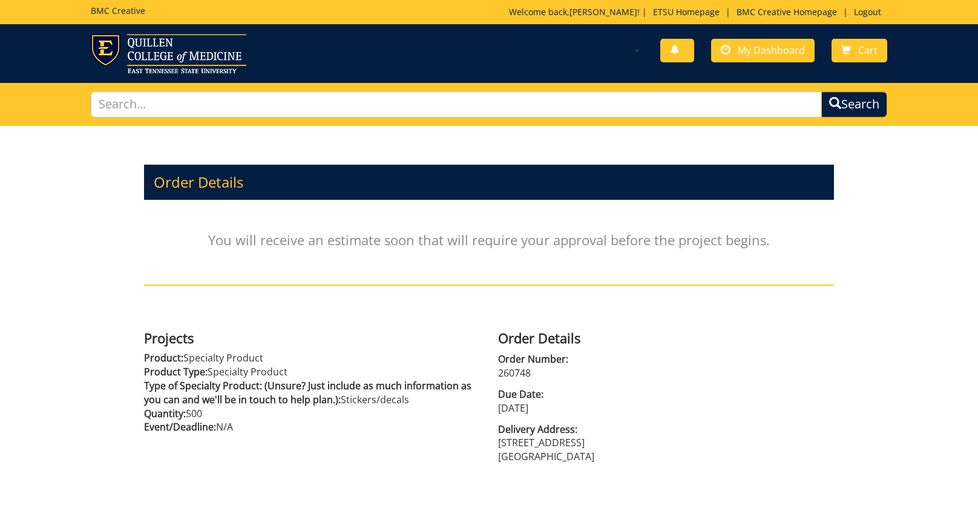
scroll to position [160, 0]
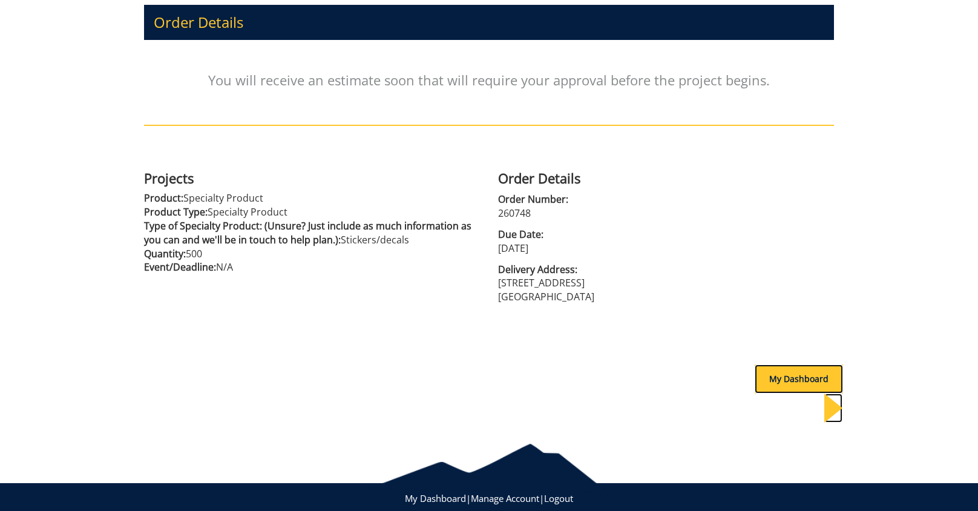
click at [766, 379] on div "My Dashboard" at bounding box center [799, 378] width 88 height 29
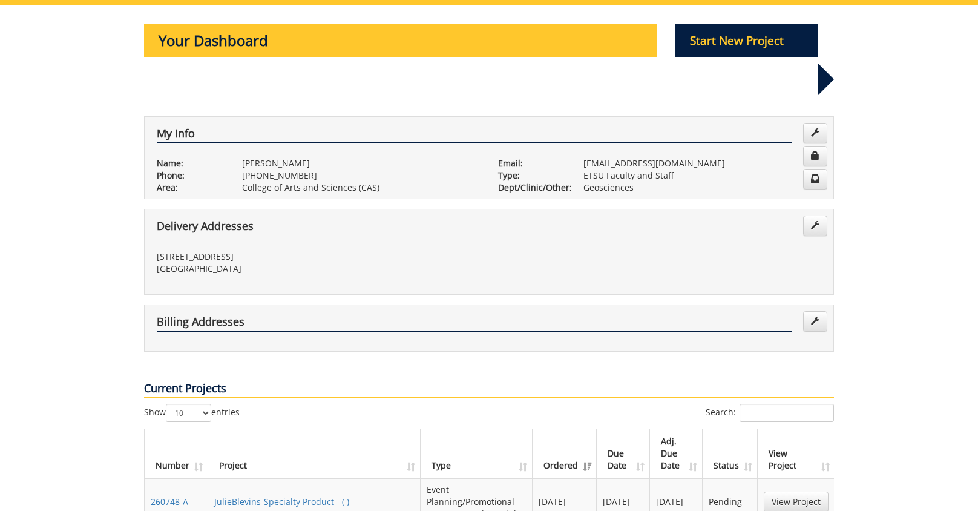
scroll to position [242, 0]
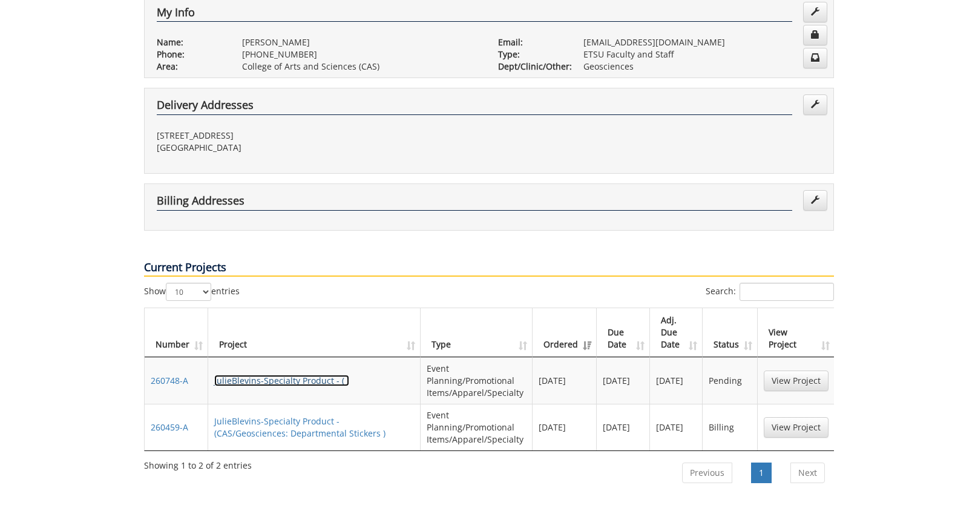
click at [272, 375] on link "JulieBlevins-Specialty Product - ( )" at bounding box center [281, 380] width 135 height 11
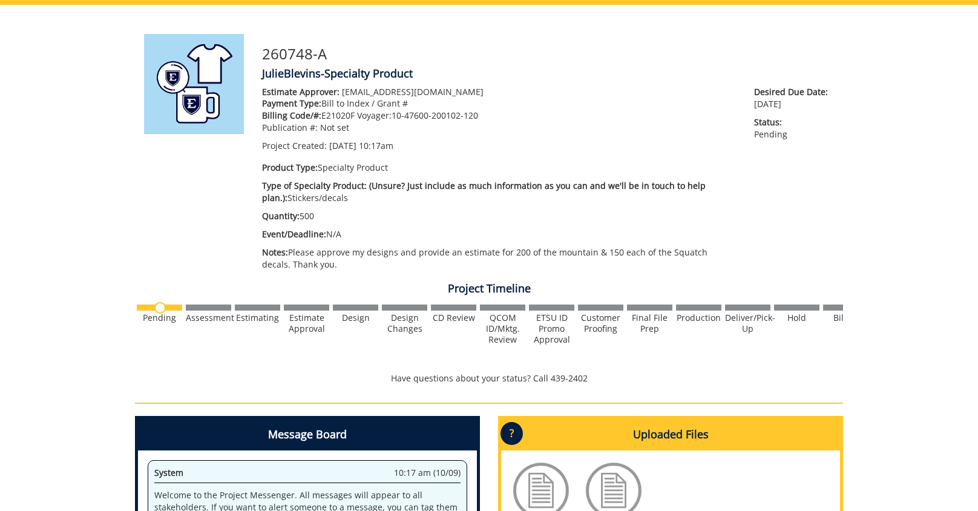
scroll to position [242, 0]
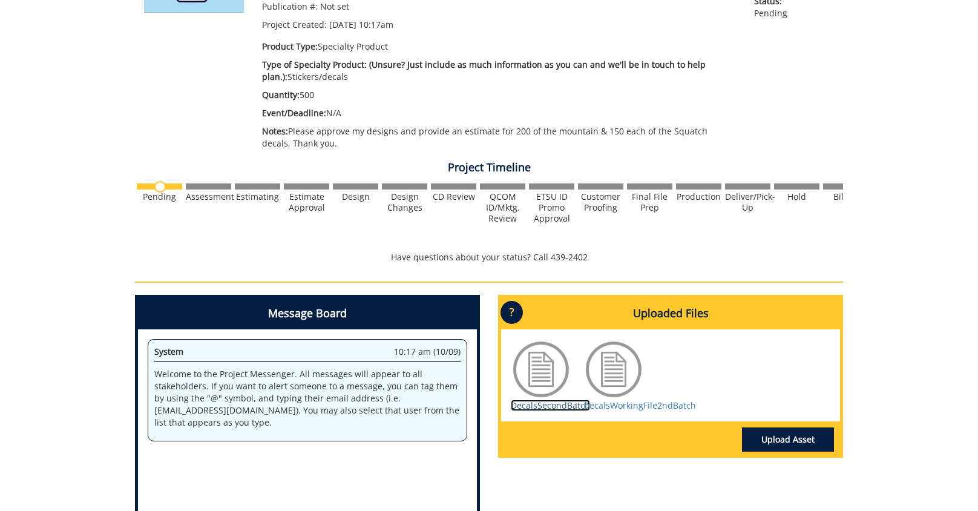
click at [539, 407] on link "DecalsSecondBatch" at bounding box center [550, 404] width 79 height 11
click at [540, 405] on link "DecalsSecondBatch" at bounding box center [550, 404] width 79 height 11
click at [549, 399] on div "DecalsSecondBatch" at bounding box center [541, 375] width 61 height 73
click at [563, 407] on link "DecalsSecondBatch" at bounding box center [550, 404] width 79 height 11
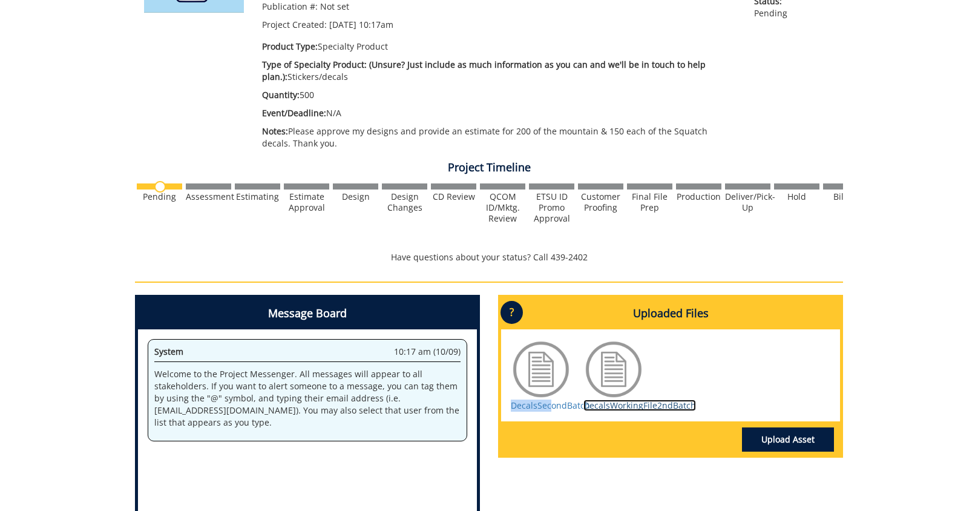
click at [626, 405] on link "DecalsWorkingFile2ndBatch" at bounding box center [639, 404] width 113 height 11
click at [591, 110] on p "Event/Deadline: N/A" at bounding box center [499, 113] width 474 height 12
